Goal: Task Accomplishment & Management: Use online tool/utility

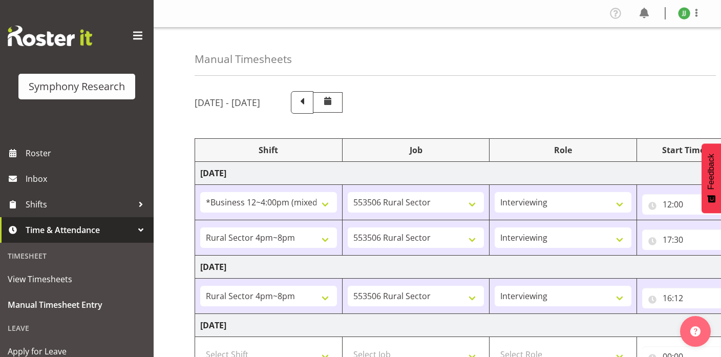
select select "81741"
select select "10587"
select select "47"
select select "81298"
select select "10587"
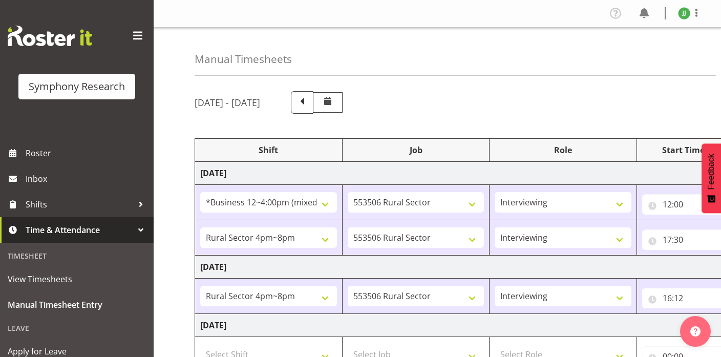
select select "47"
select select "81298"
select select "10587"
select select "47"
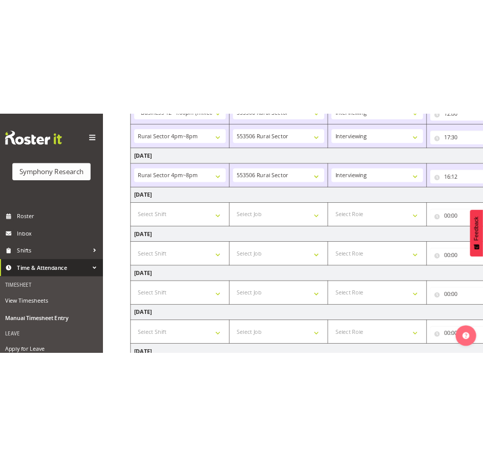
scroll to position [204, 0]
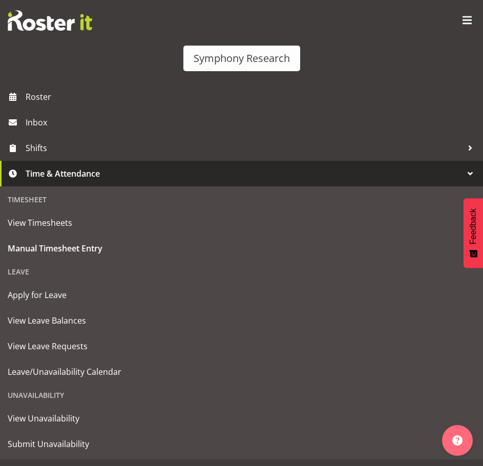
click at [466, 28] on span at bounding box center [467, 20] width 16 height 16
